Goal: Navigation & Orientation: Find specific page/section

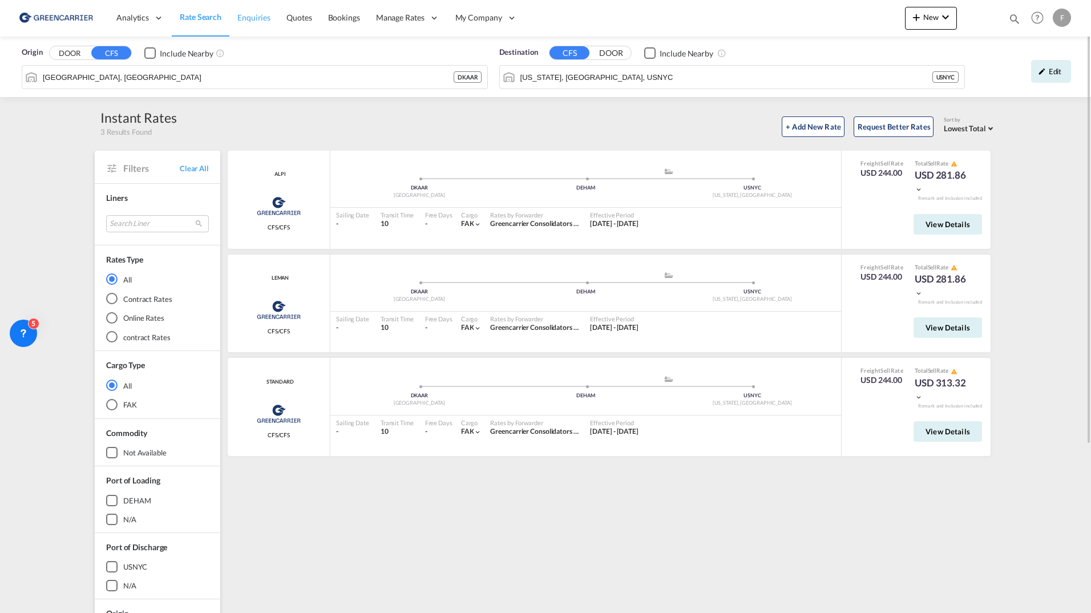
click at [253, 18] on span "Enquiries" at bounding box center [253, 18] width 33 height 10
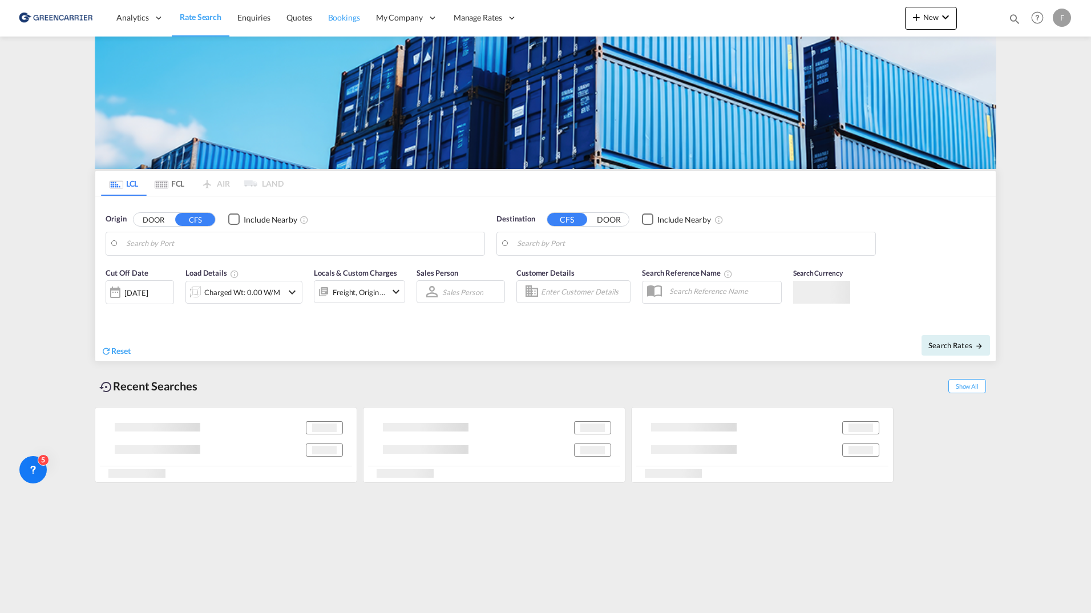
click at [343, 19] on span "Bookings" at bounding box center [344, 18] width 32 height 10
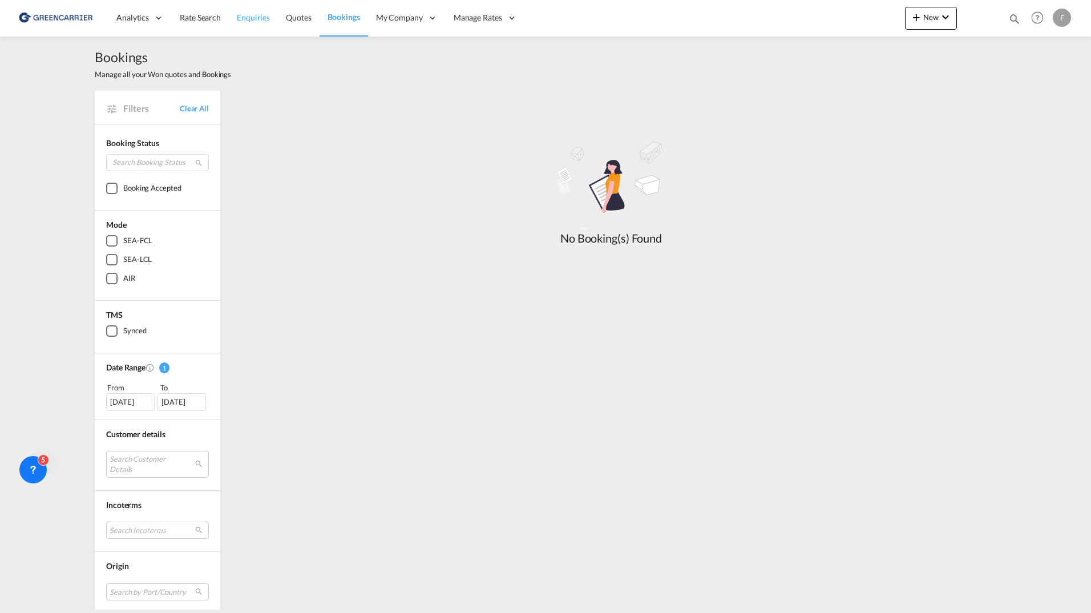
click at [253, 18] on span "Enquiries" at bounding box center [253, 18] width 33 height 10
